Goal: Complete application form

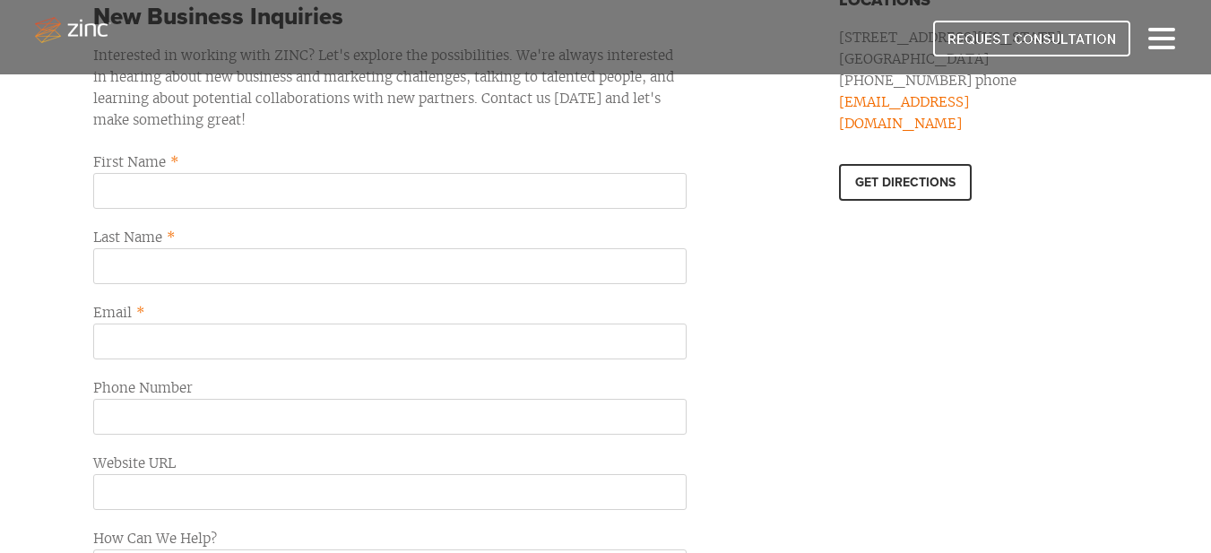
scroll to position [628, 0]
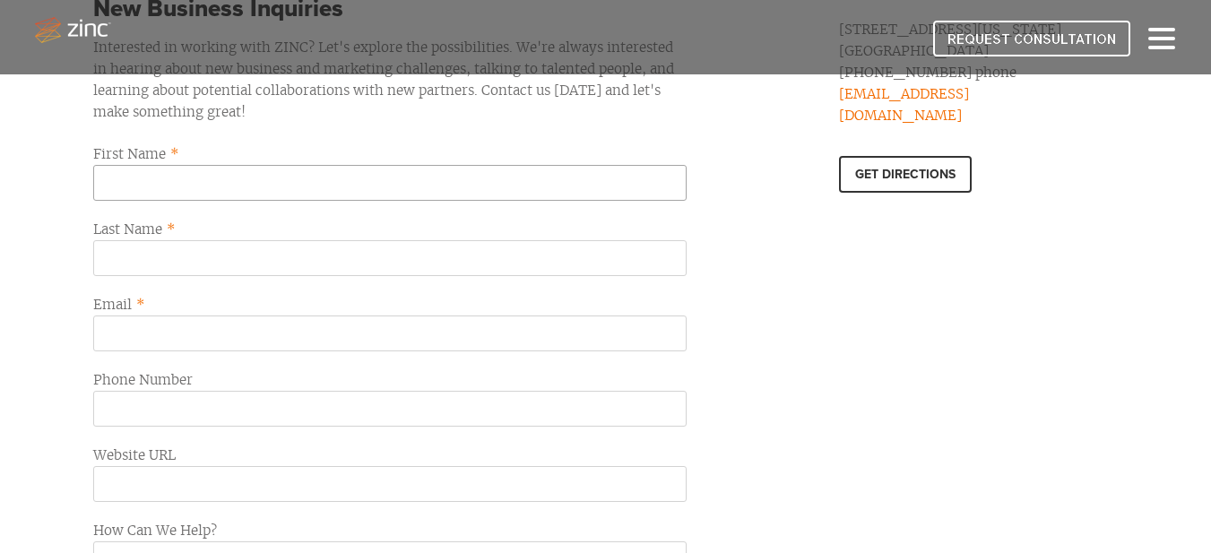
click at [175, 181] on input "First Name *" at bounding box center [389, 183] width 593 height 36
type input "[PERSON_NAME]"
click at [190, 255] on input "Last Name *" at bounding box center [389, 258] width 593 height 36
type input "Damak"
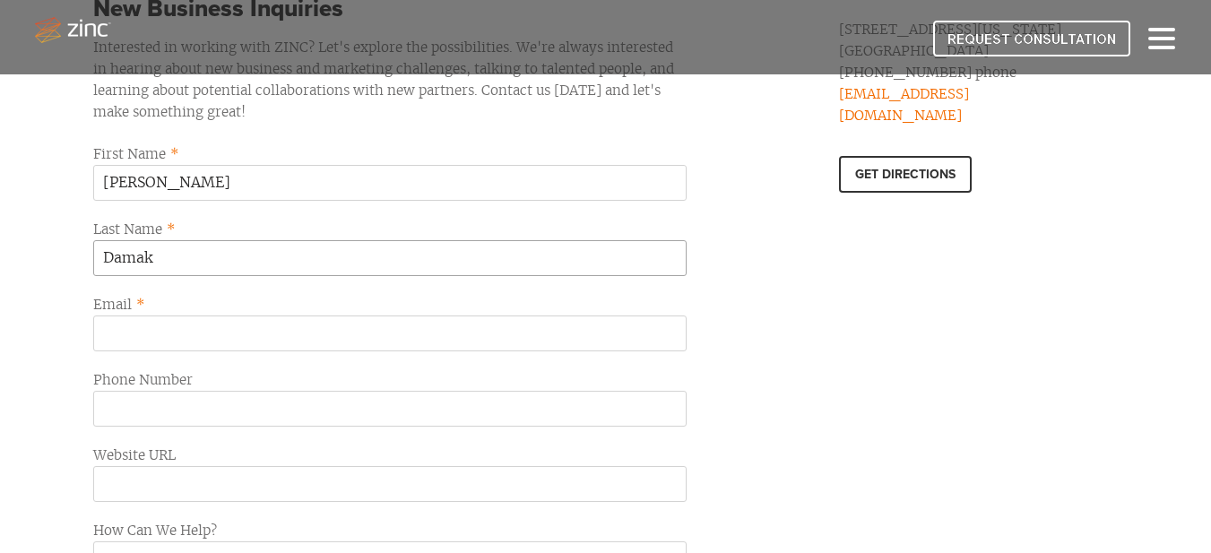
drag, startPoint x: 204, startPoint y: 267, endPoint x: 20, endPoint y: 270, distance: 184.7
click at [20, 270] on div "New Business Inquiries Interested in working with ZINC? Let's explore the possi…" at bounding box center [605, 363] width 1211 height 905
click at [169, 254] on input "Last Name *" at bounding box center [389, 258] width 593 height 36
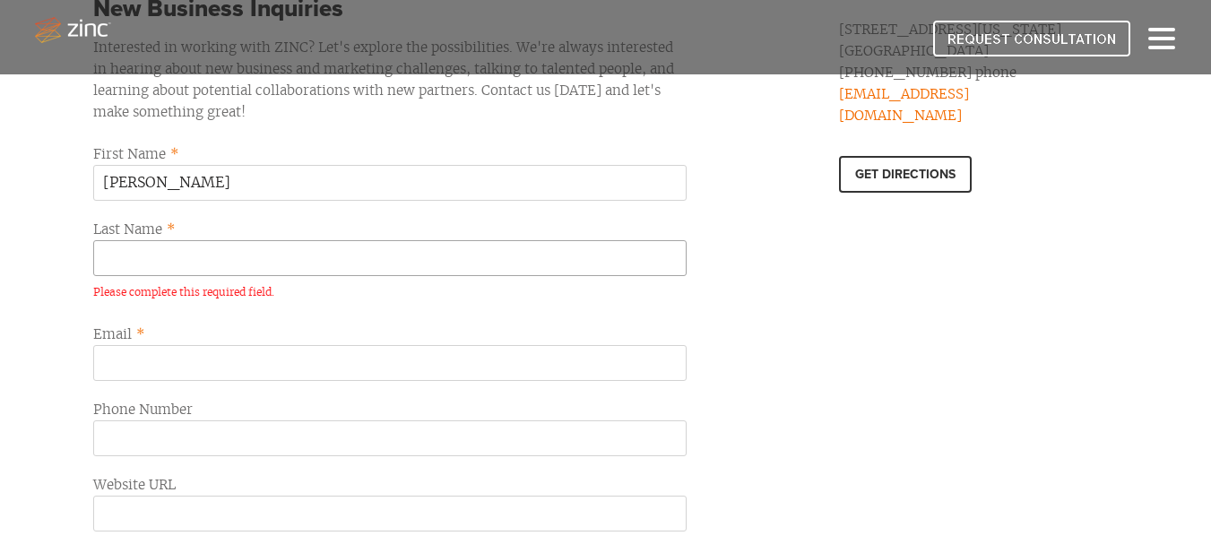
type input "[PERSON_NAME]"
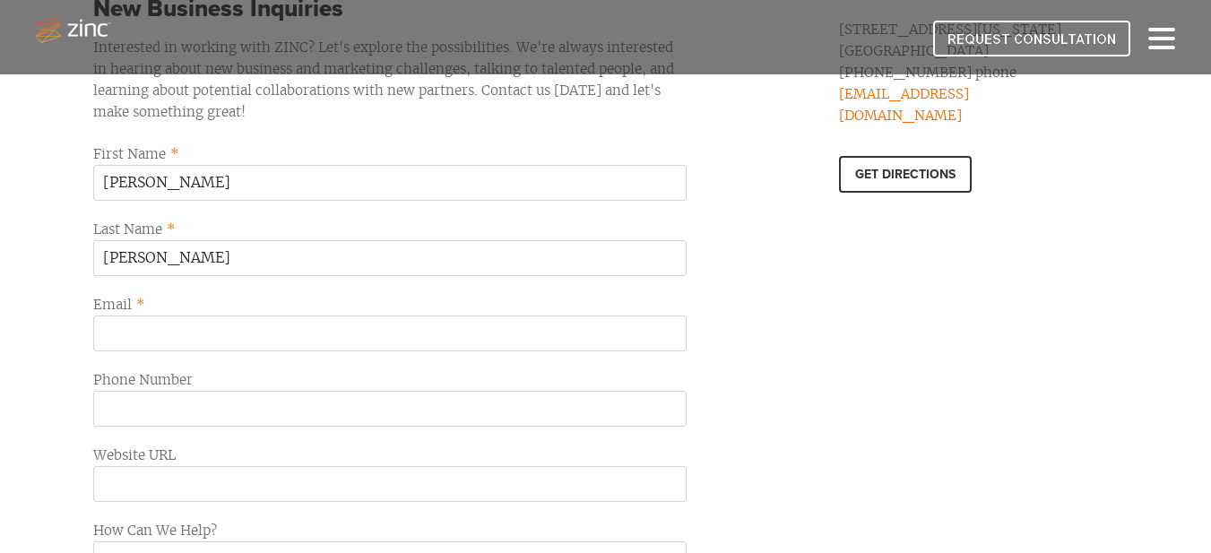
click at [160, 368] on div at bounding box center [389, 343] width 593 height 54
click at [152, 334] on input "Email *" at bounding box center [389, 334] width 593 height 36
type input "[PERSON_NAME][EMAIL_ADDRESS][DOMAIN_NAME]"
click at [153, 406] on input "Phone Number" at bounding box center [389, 409] width 593 height 36
type input "7274342236"
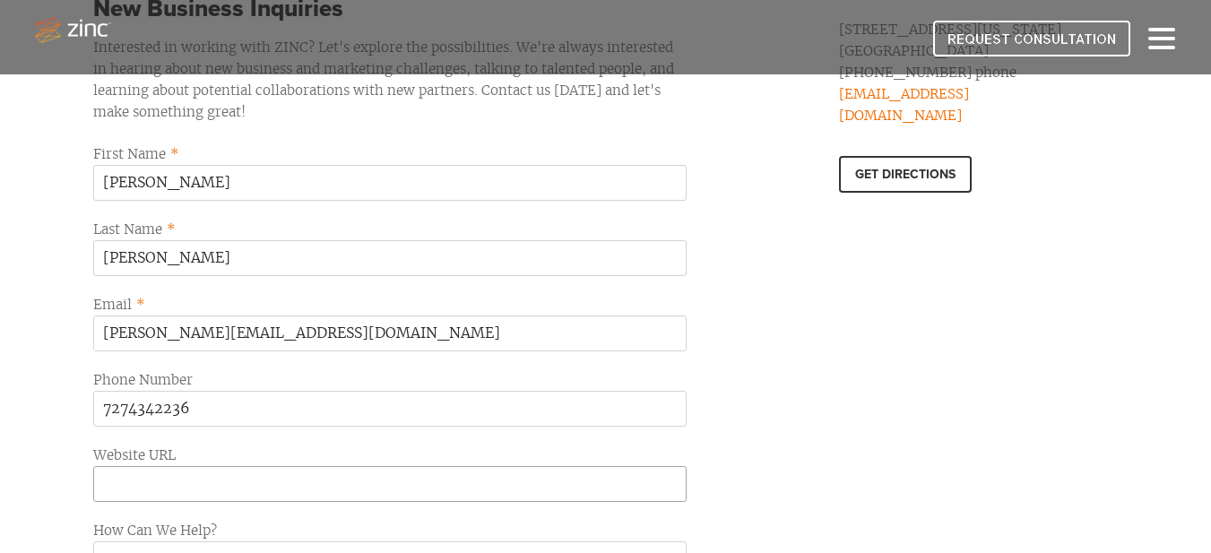
click at [165, 474] on input "Website URL" at bounding box center [389, 484] width 593 height 36
type input "[URL][DOMAIN_NAME]"
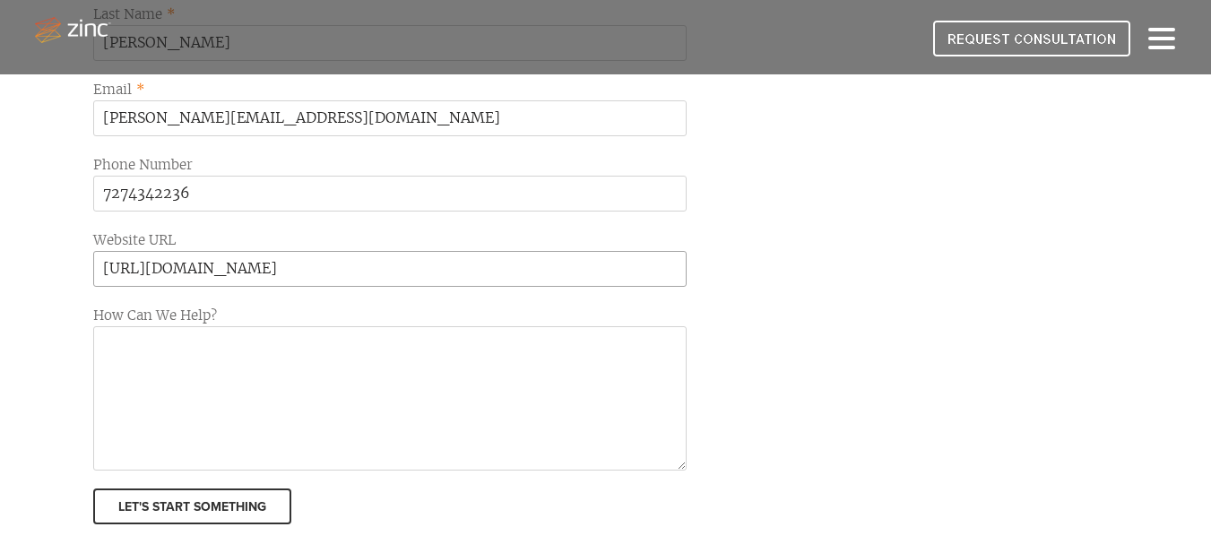
scroll to position [897, 0]
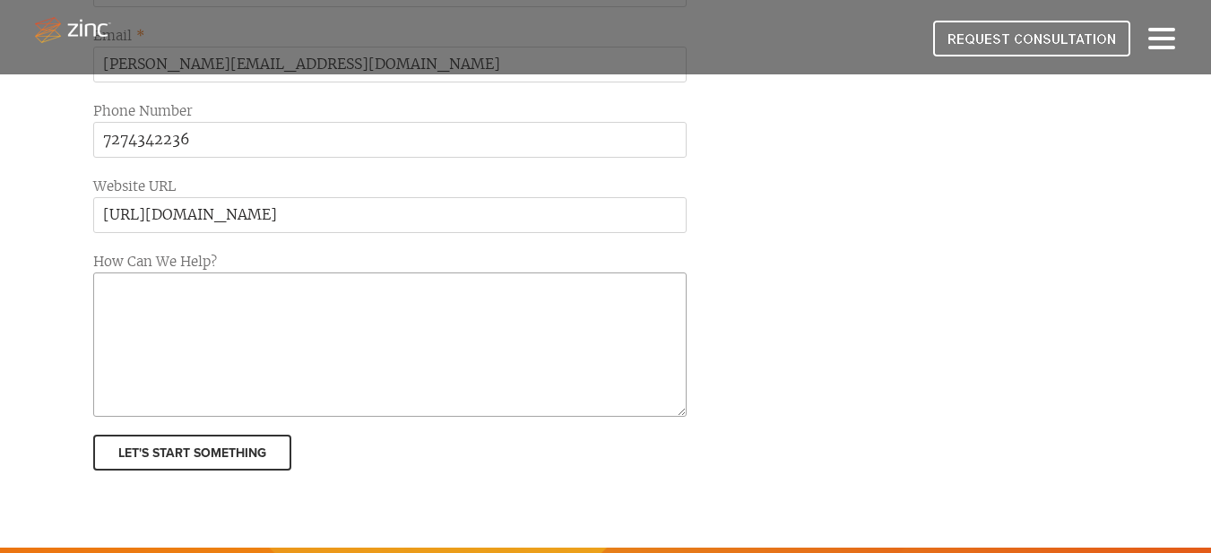
click at [164, 296] on textarea "How Can We Help?" at bounding box center [389, 345] width 593 height 144
paste textarea ""I see Zinc is a creative agency helping businesses grow through web design and…"
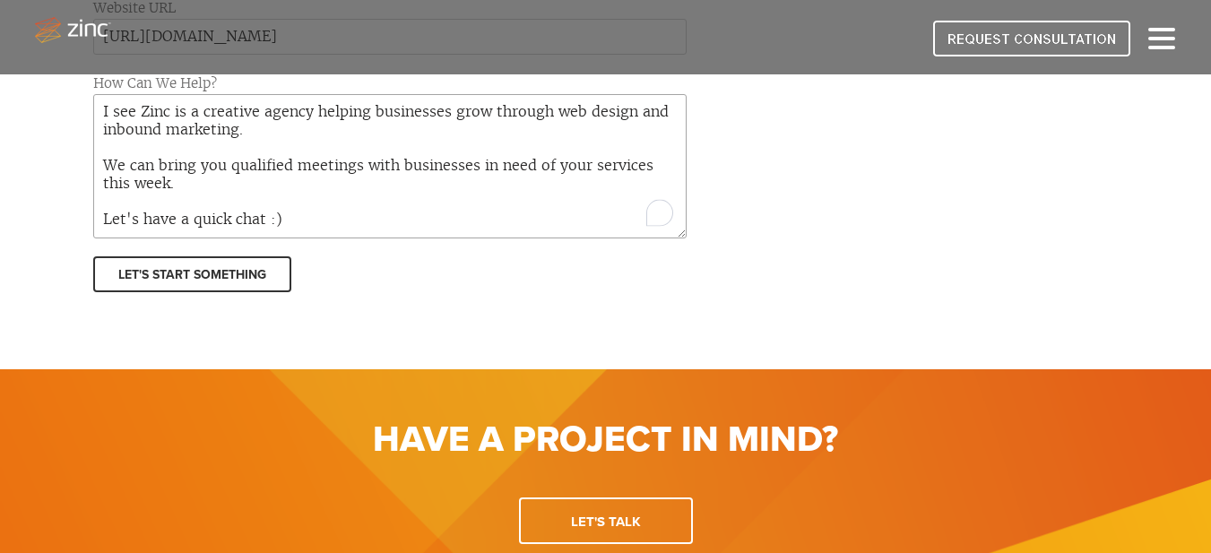
scroll to position [1076, 0]
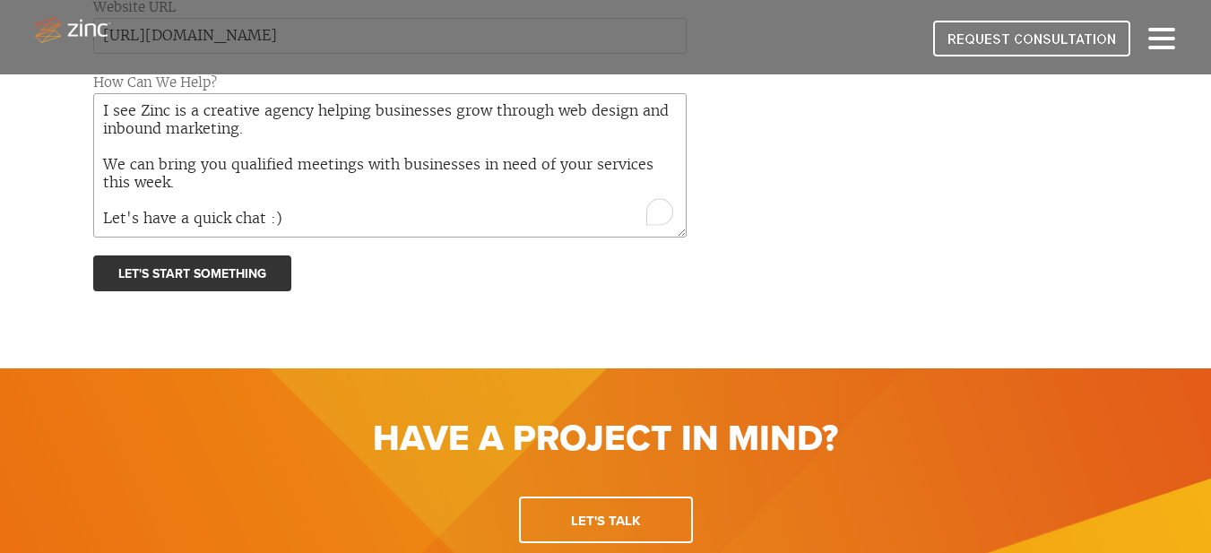
type textarea "I see Zinc is a creative agency helping businesses grow through web design and …"
click at [194, 273] on input "Let's Start Something" at bounding box center [192, 274] width 198 height 36
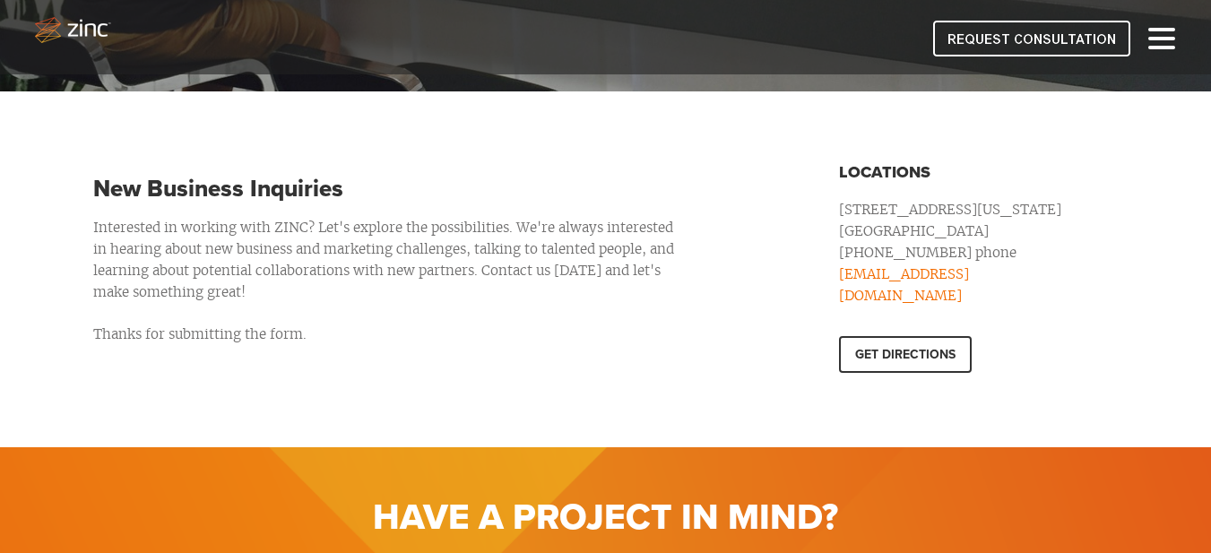
scroll to position [446, 0]
